Goal: Register for event/course

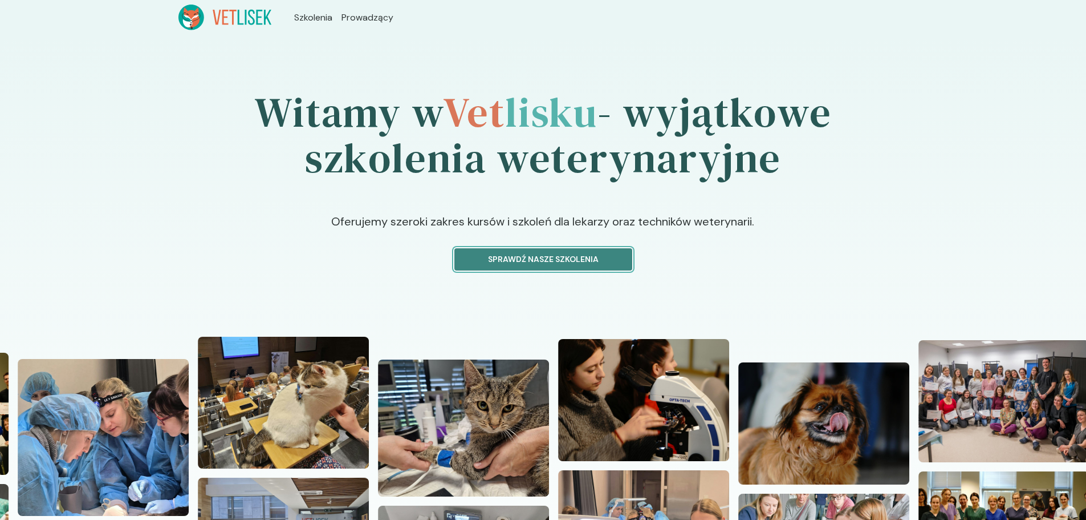
click at [539, 257] on p "Sprawdź nasze szkolenia" at bounding box center [543, 259] width 159 height 12
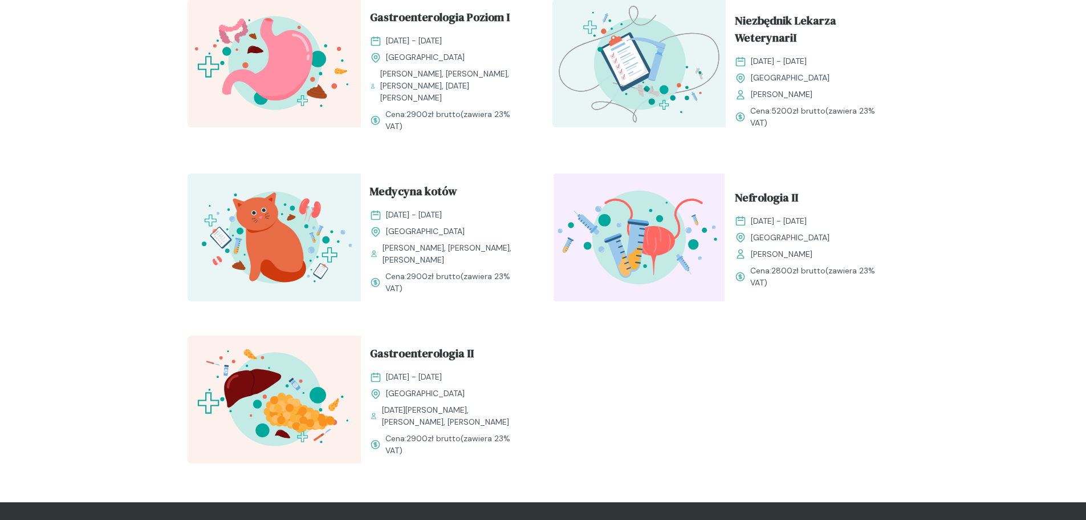
scroll to position [1428, 0]
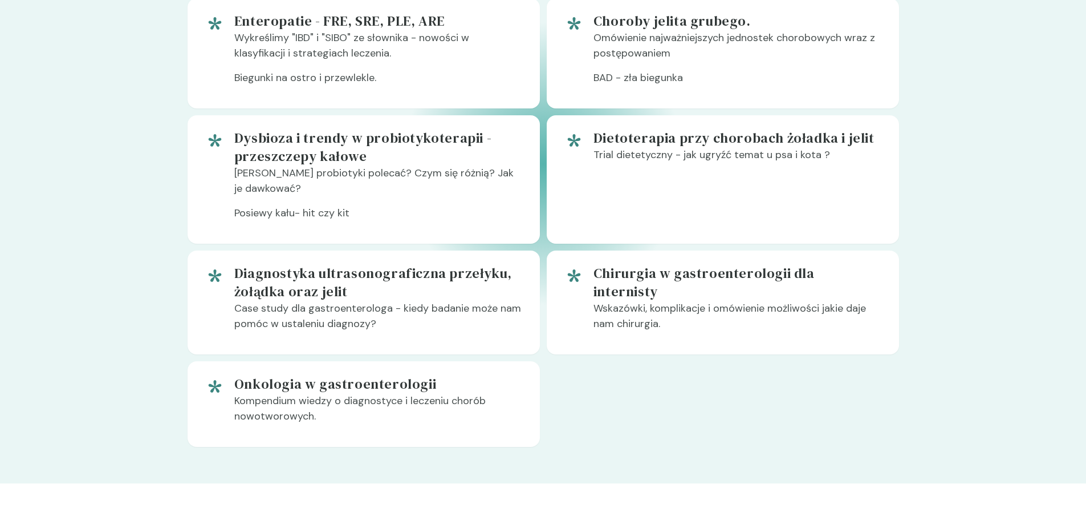
scroll to position [853, 0]
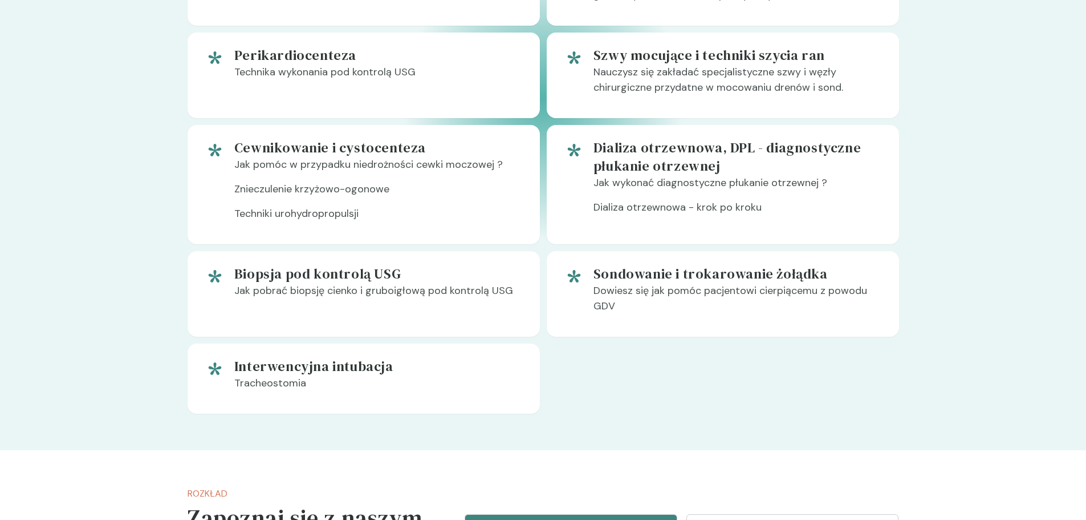
scroll to position [986, 0]
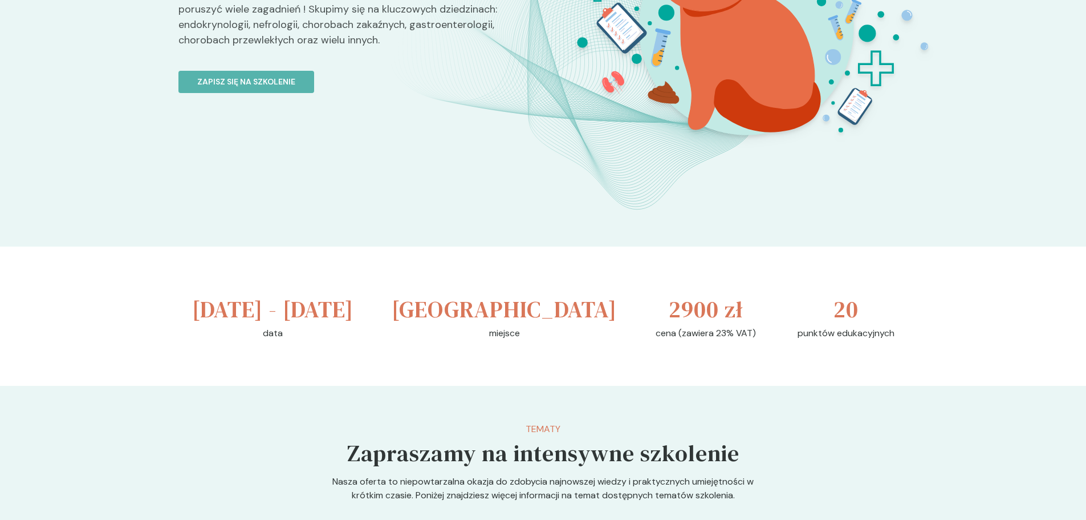
scroll to position [212, 0]
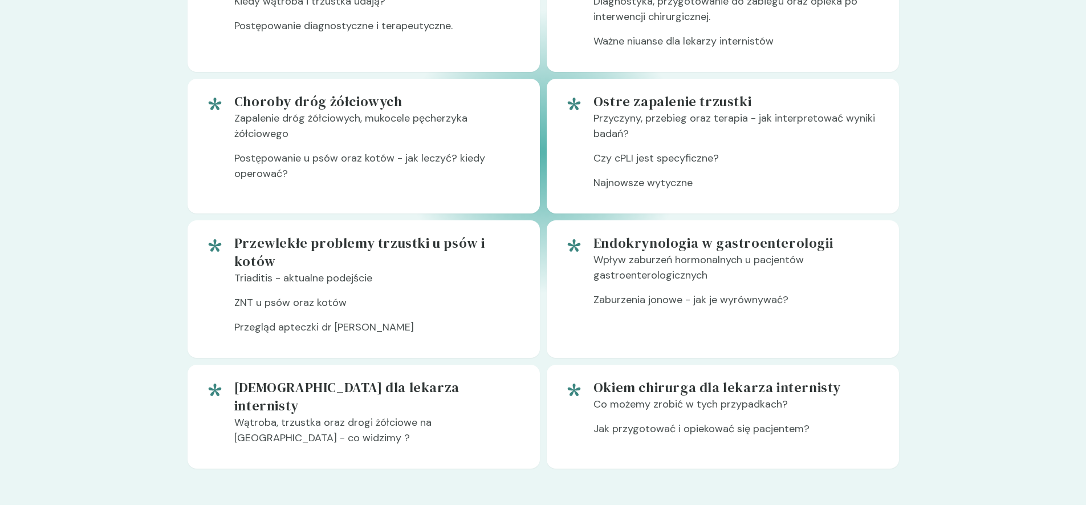
scroll to position [897, 0]
